Goal: Manage account settings

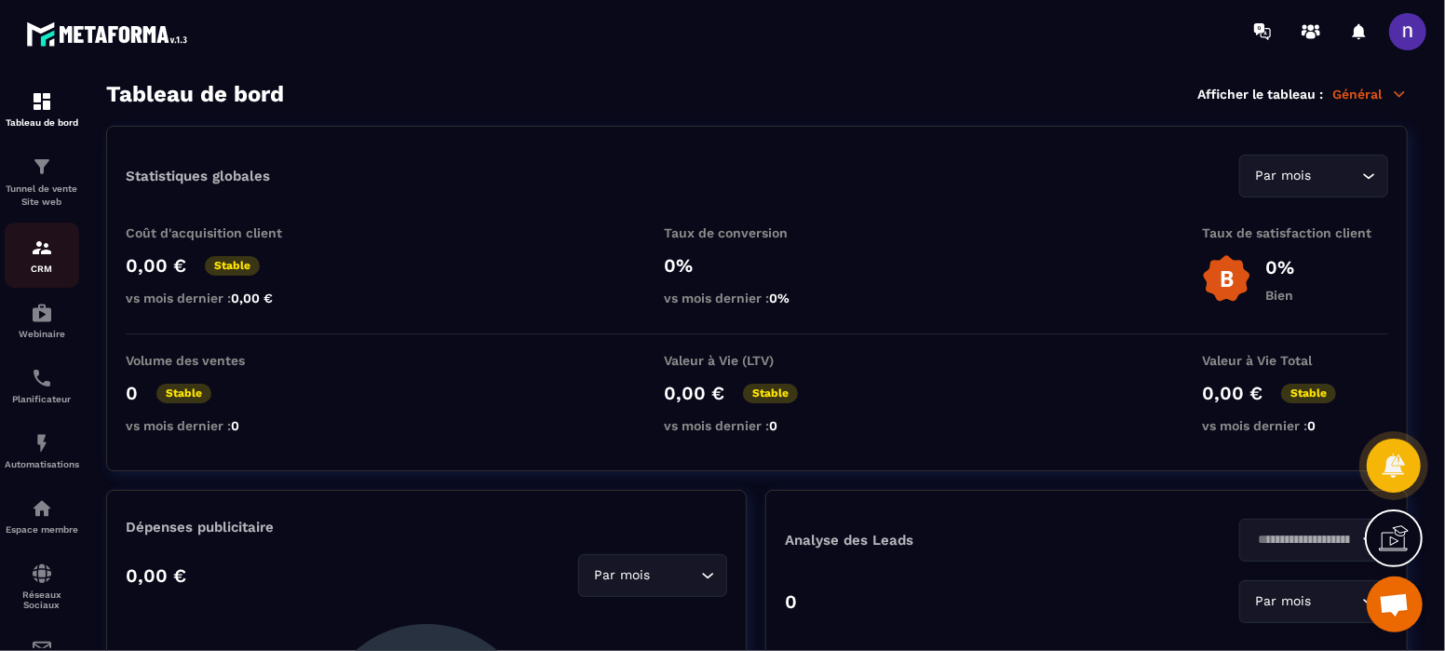
click at [47, 256] on img at bounding box center [42, 248] width 22 height 22
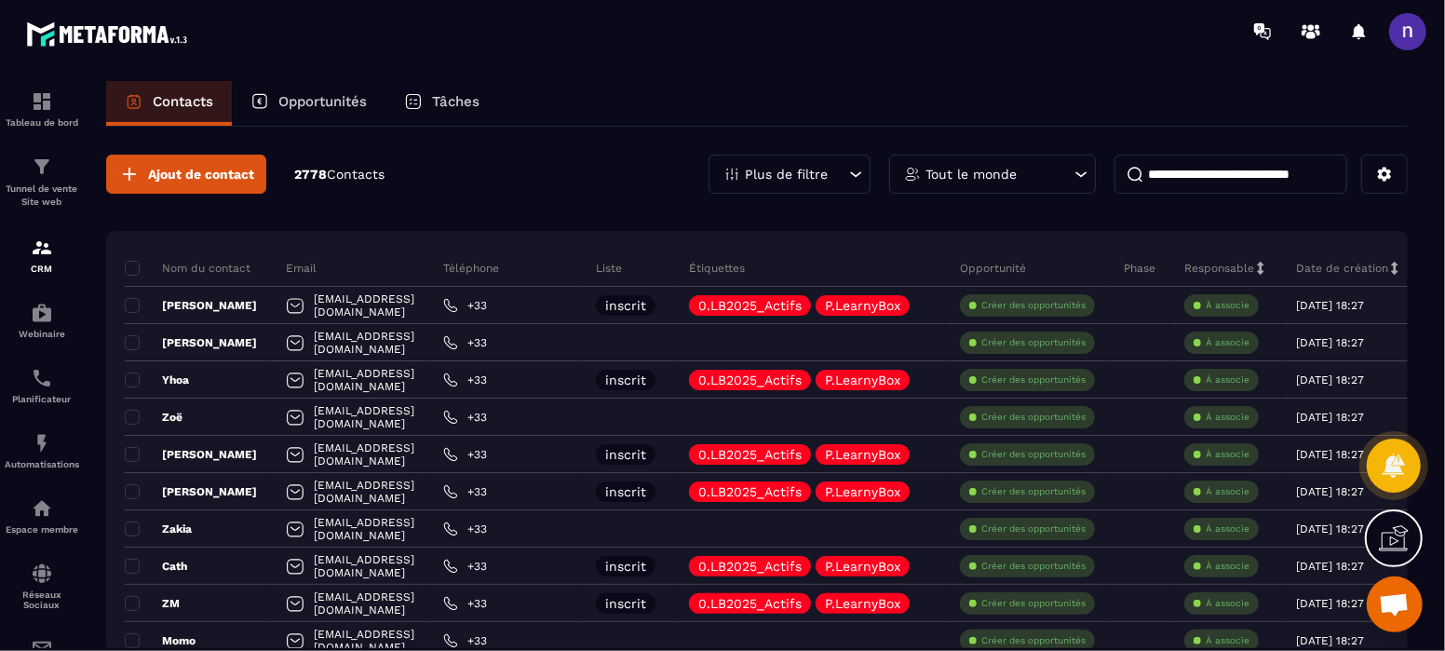
click at [1412, 34] on span at bounding box center [1407, 31] width 37 height 37
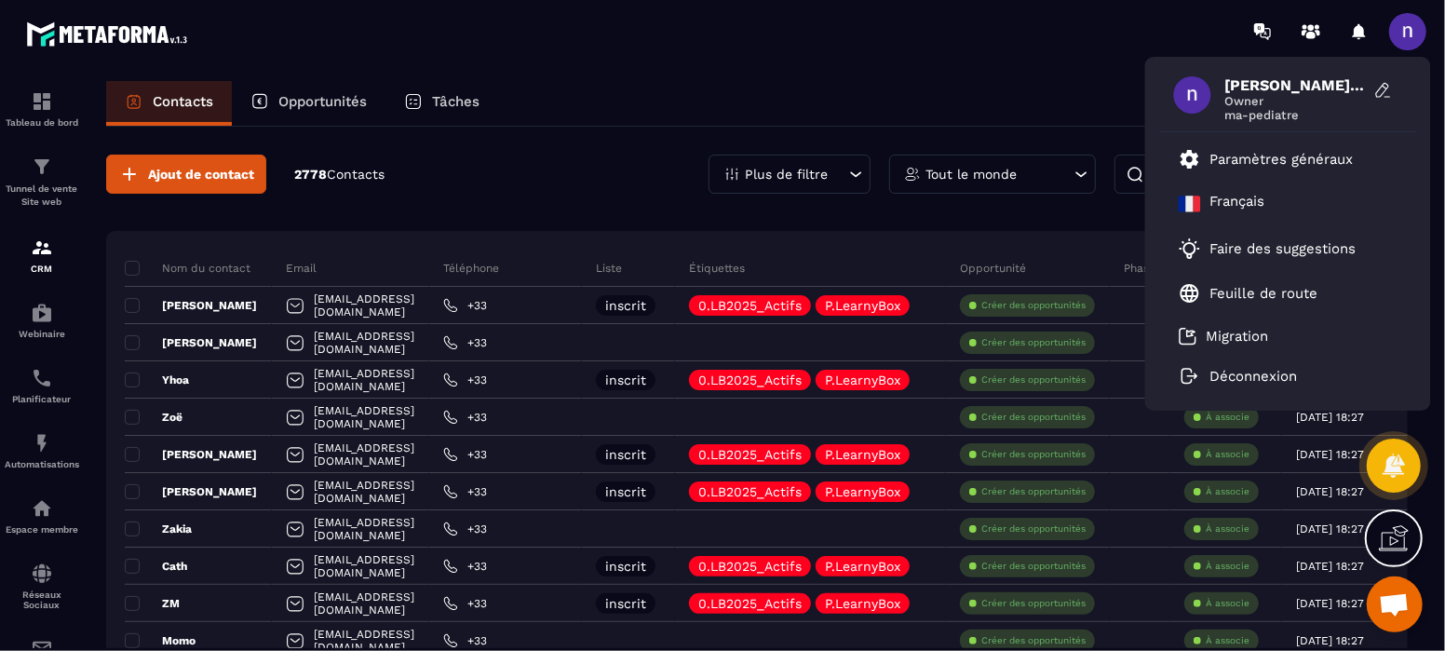
click at [1237, 110] on span "ma-pediatre" at bounding box center [1295, 115] width 140 height 14
click at [1301, 97] on span "Owner" at bounding box center [1295, 101] width 140 height 14
click at [1288, 112] on span "ma-pediatre" at bounding box center [1295, 115] width 140 height 14
click at [1301, 162] on p "Paramètres généraux" at bounding box center [1282, 159] width 143 height 17
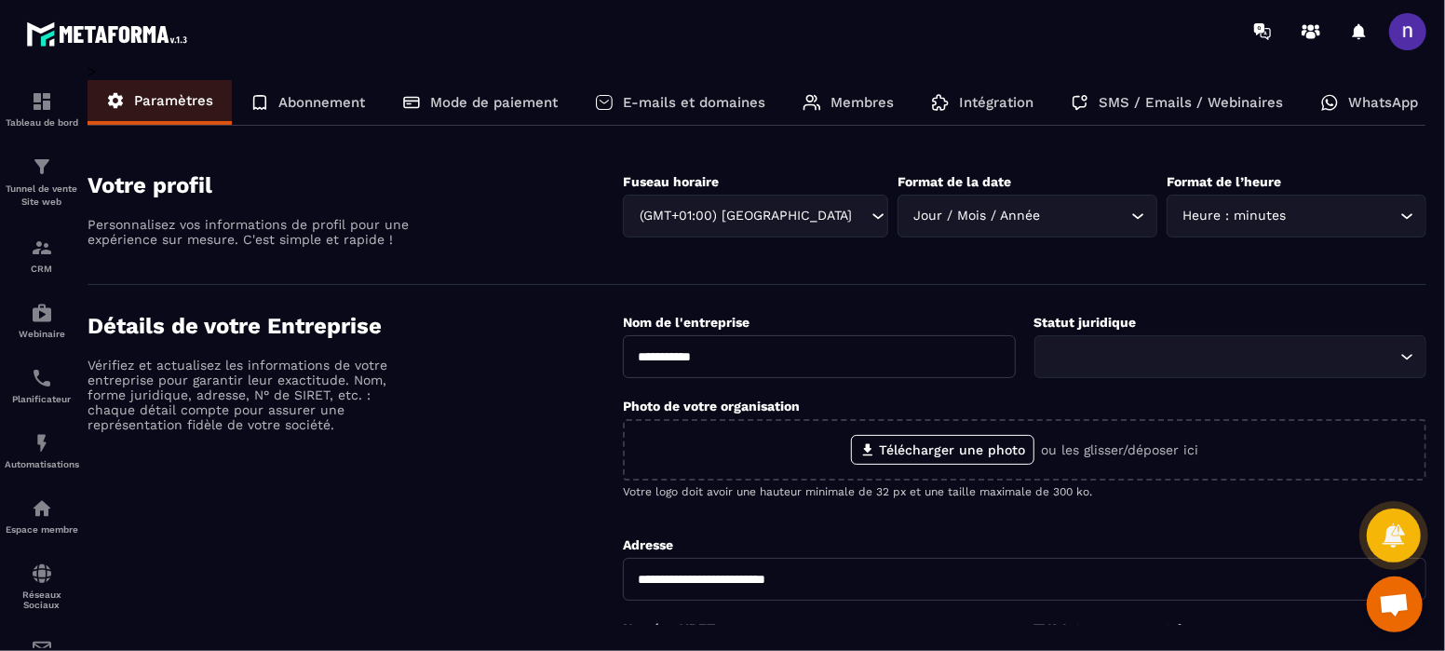
click at [702, 96] on p "E-mails et domaines" at bounding box center [694, 102] width 142 height 17
